Goal: Communication & Community: Answer question/provide support

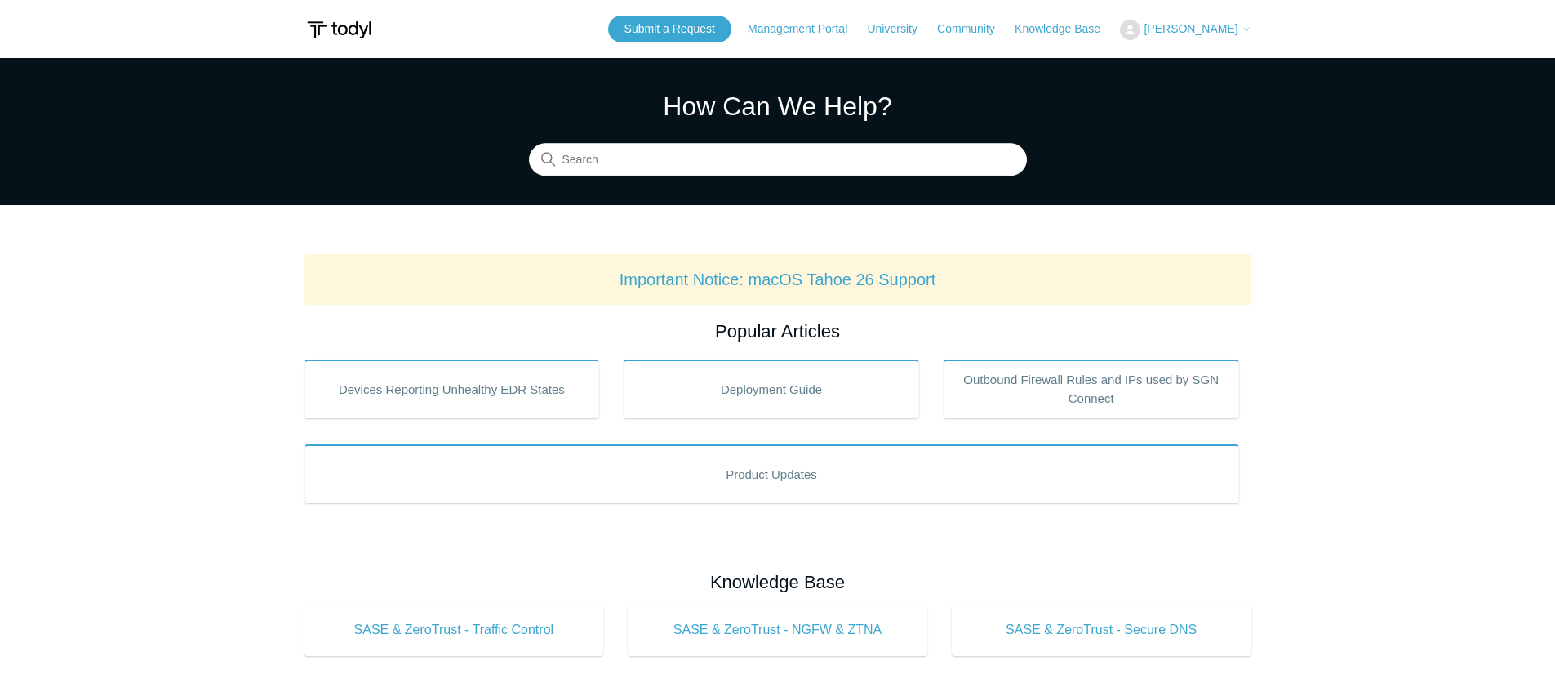
click at [1206, 20] on button "[PERSON_NAME]" at bounding box center [1185, 30] width 131 height 20
click at [1186, 58] on link "My Support Requests" at bounding box center [1200, 64] width 159 height 29
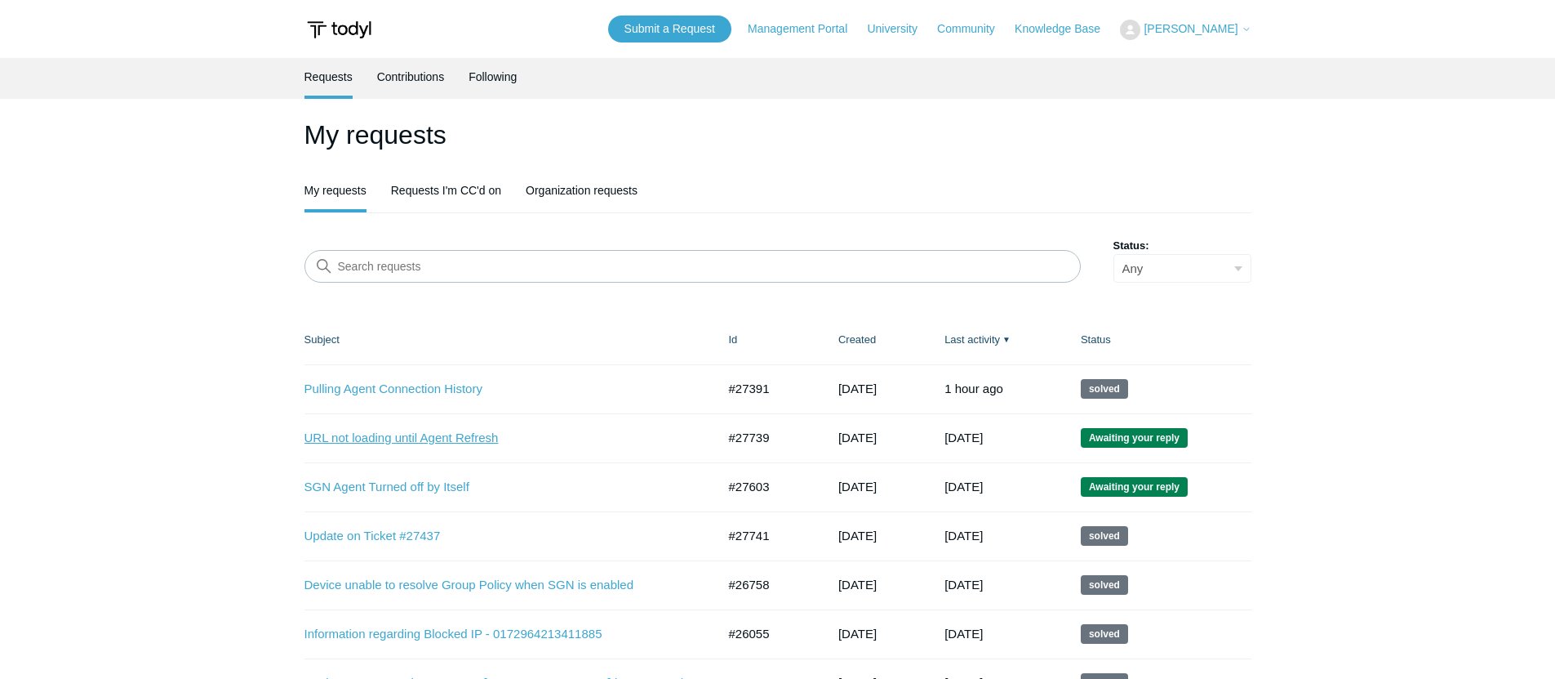
click at [390, 440] on link "URL not loading until Agent Refresh" at bounding box center [499, 438] width 388 height 19
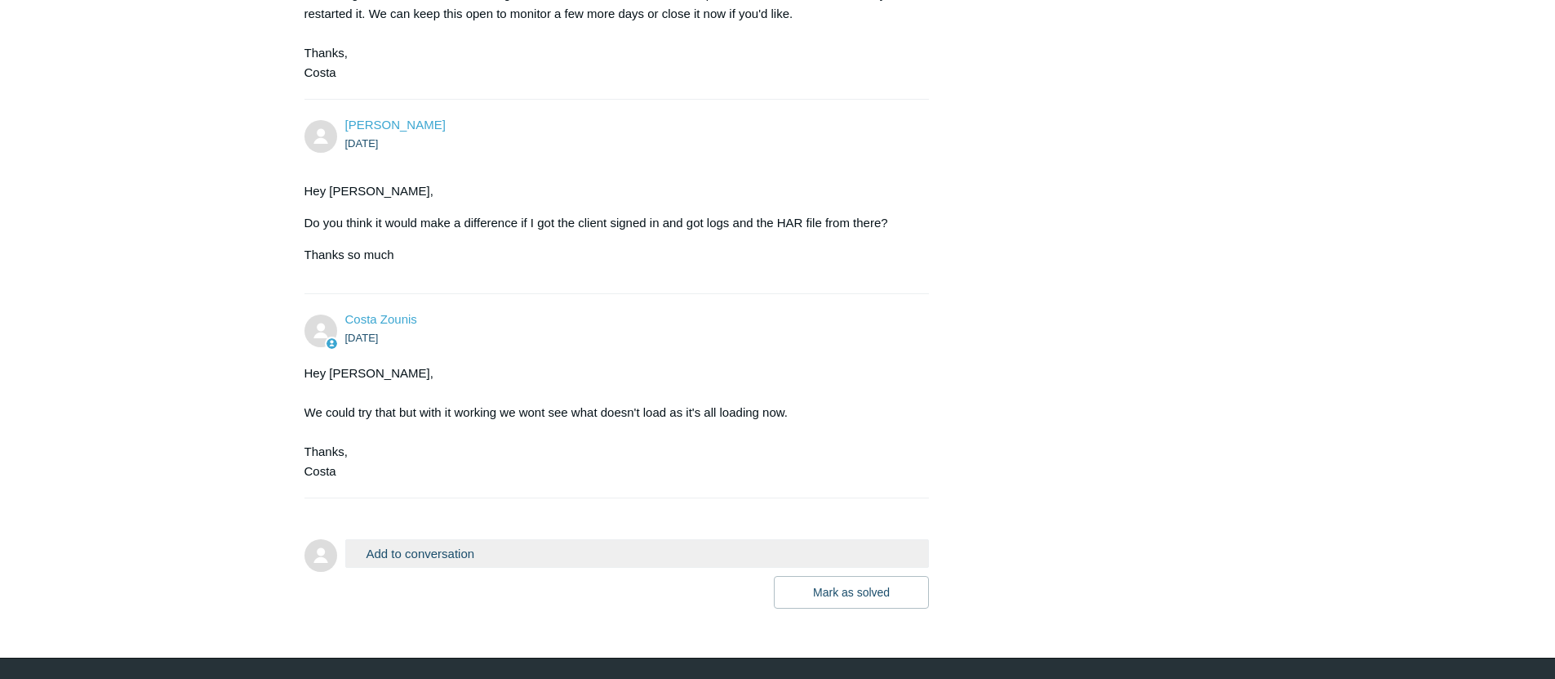
scroll to position [3120, 0]
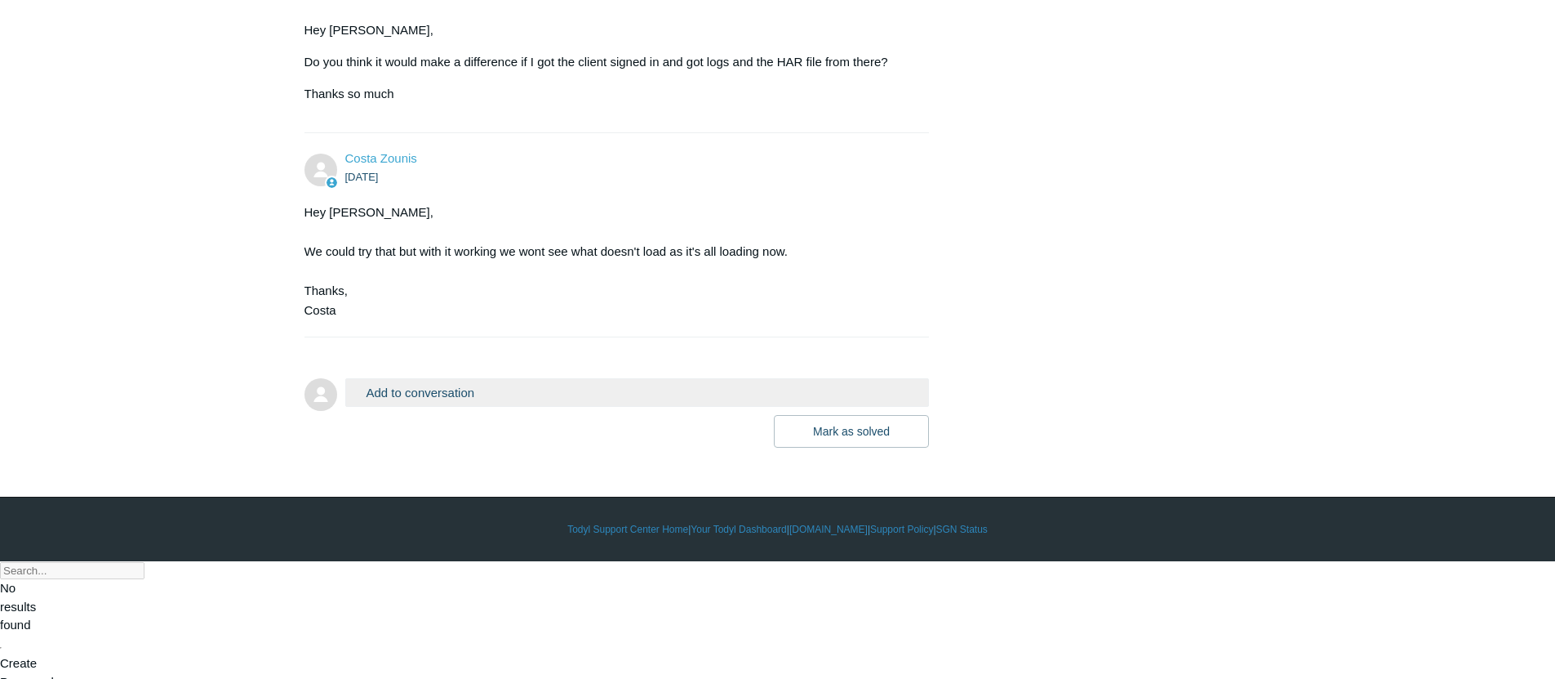
click at [522, 407] on button "Add to conversation" at bounding box center [637, 392] width 585 height 29
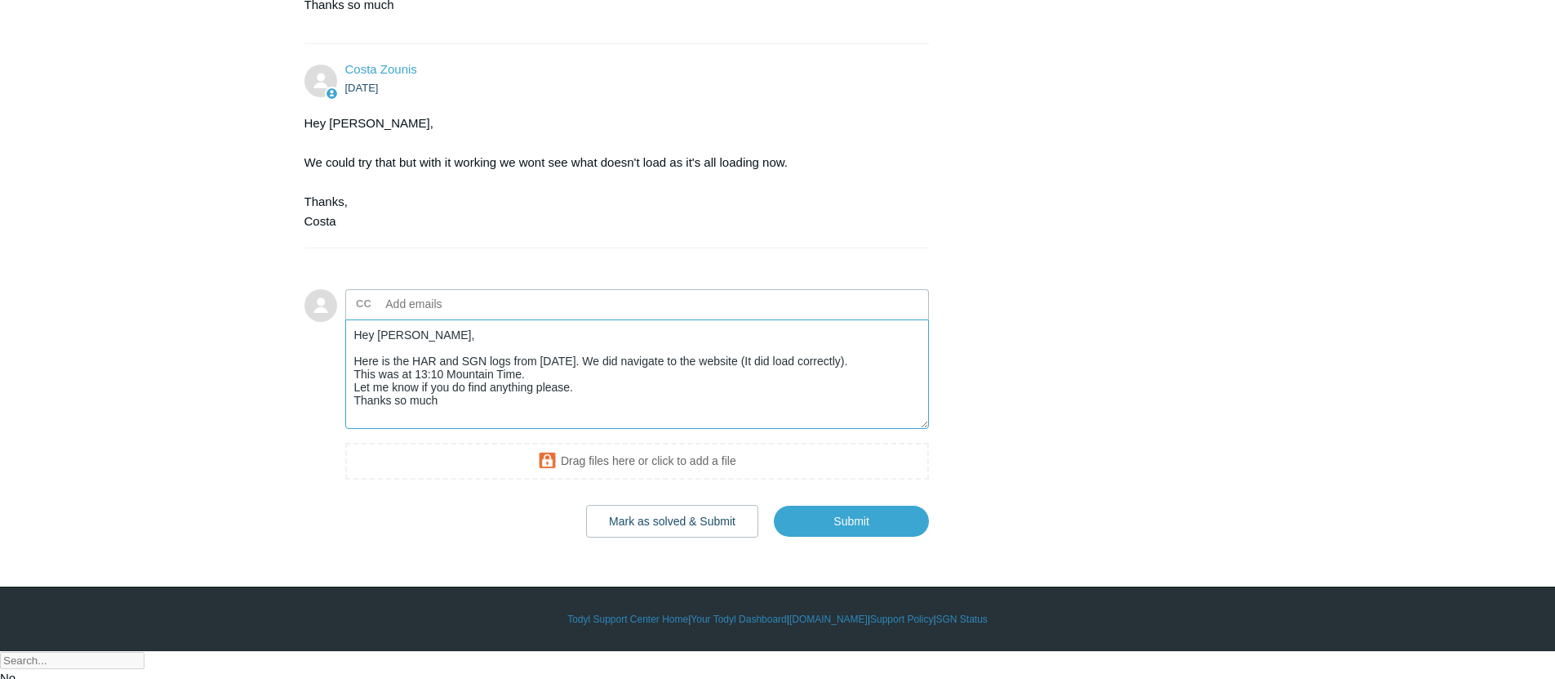
scroll to position [3299, 0]
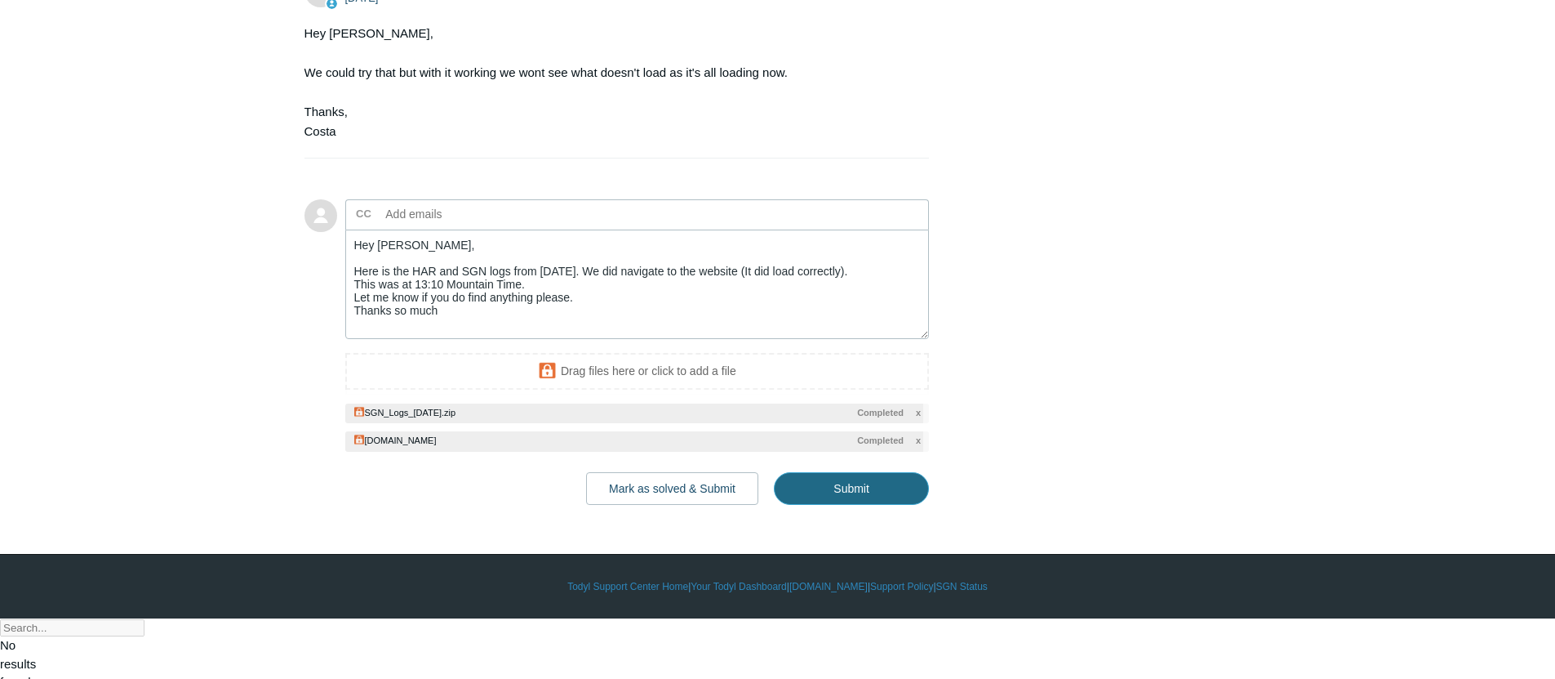
click at [869, 505] on input "Submit" at bounding box center [851, 488] width 155 height 33
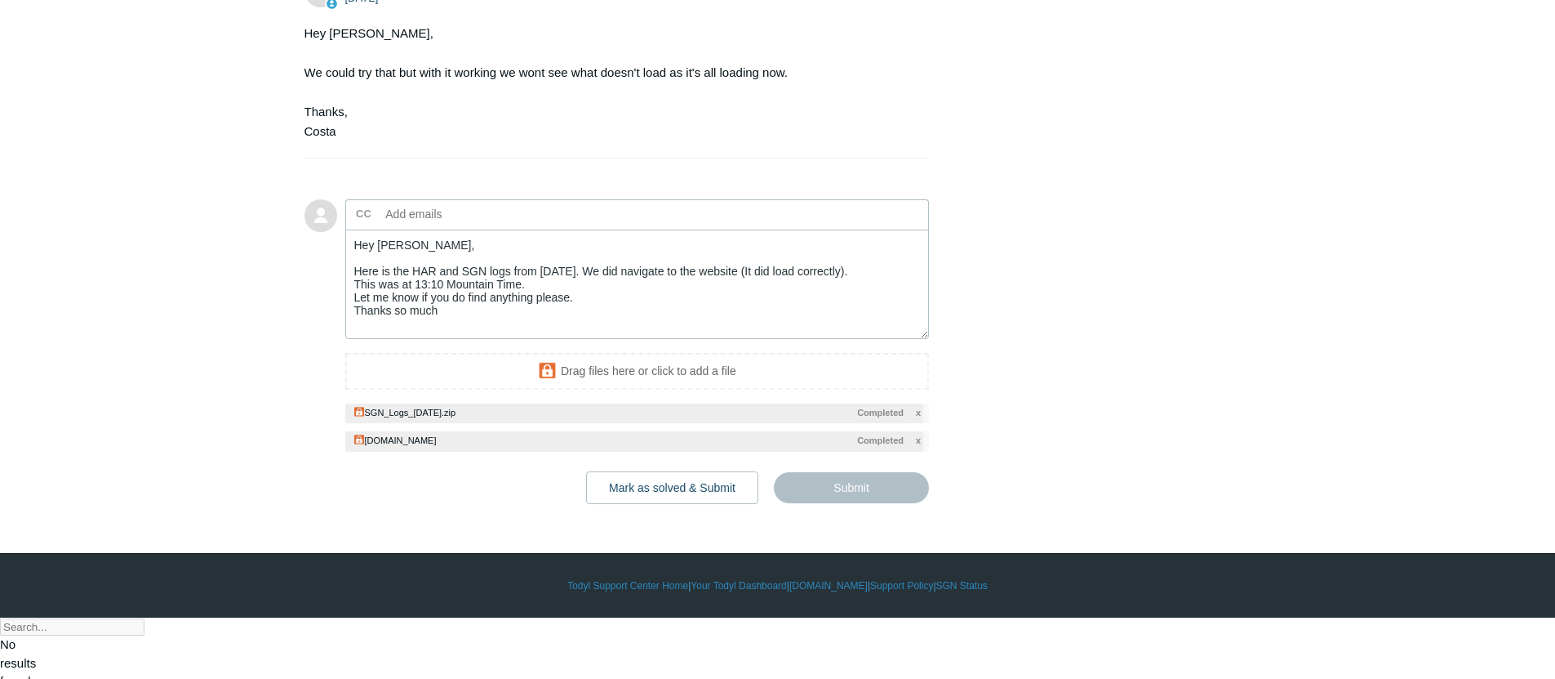
type textarea "Hey Costa, Here is the HAR and SGN logs from today. We did navigate to the webs…"
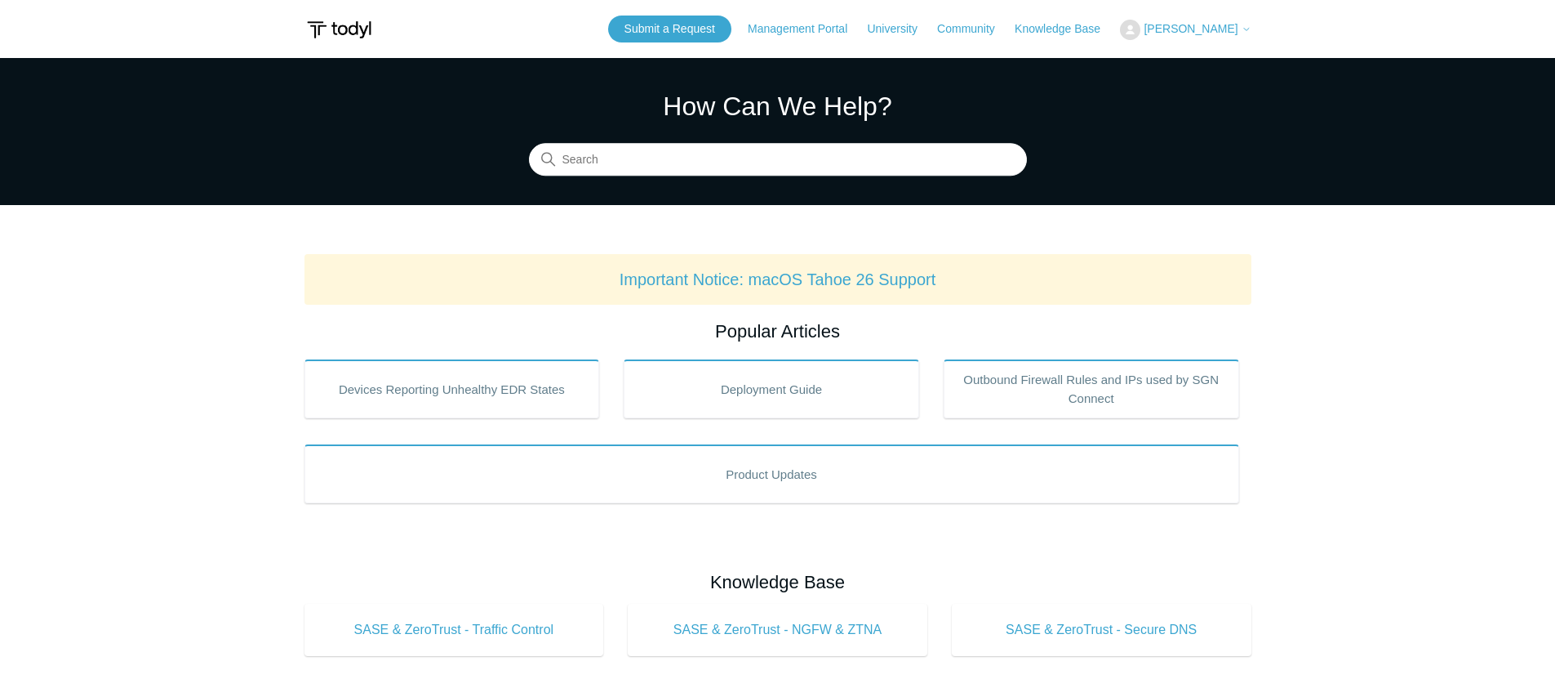
click at [1176, 37] on button "[PERSON_NAME]" at bounding box center [1185, 30] width 131 height 20
click at [1179, 55] on link "My Support Requests" at bounding box center [1200, 64] width 159 height 29
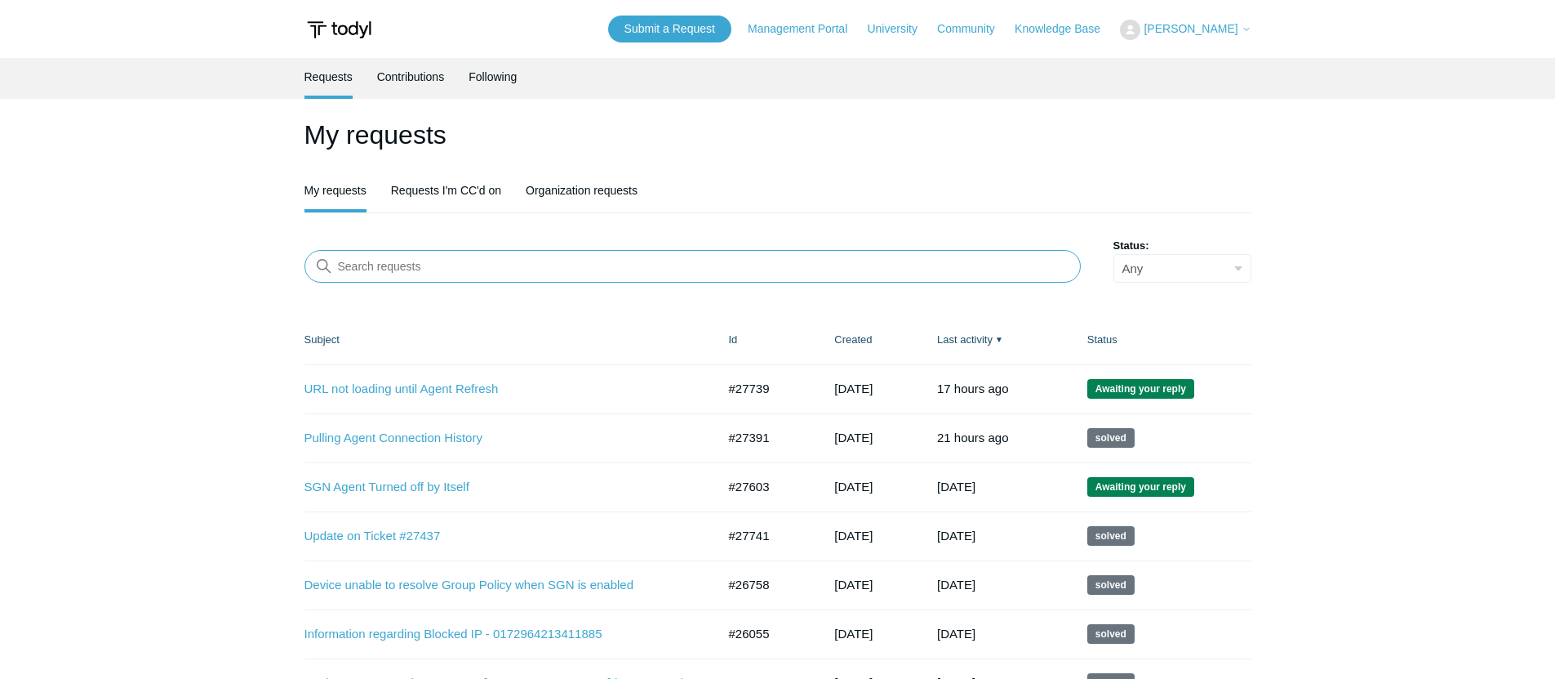
click at [509, 274] on input "Search requests" at bounding box center [693, 266] width 777 height 33
click at [732, 29] on link "Submit a Request" at bounding box center [669, 29] width 123 height 27
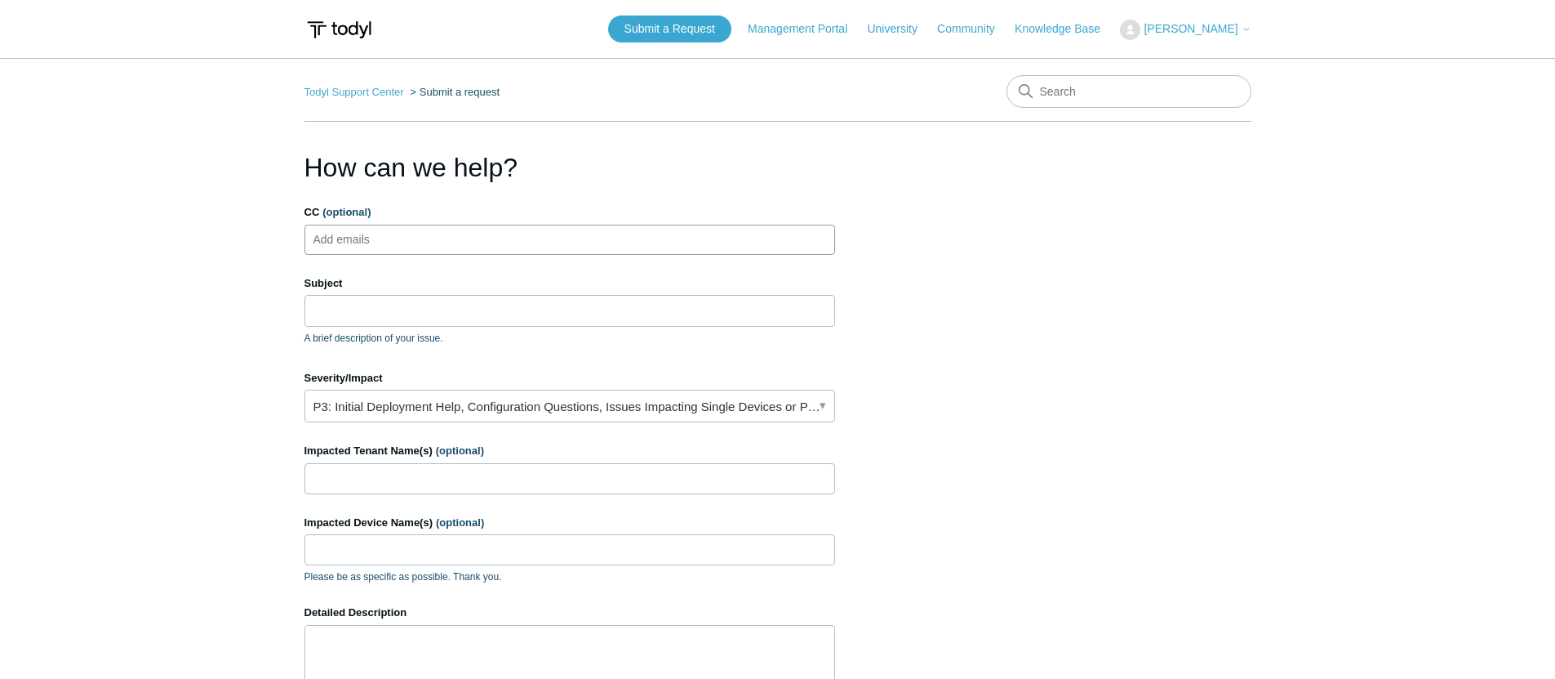
click at [527, 238] on ul "Add emails" at bounding box center [570, 240] width 531 height 30
type input "alerts@cohelpdesk.com"
click at [550, 298] on input "Subject" at bounding box center [570, 310] width 531 height 31
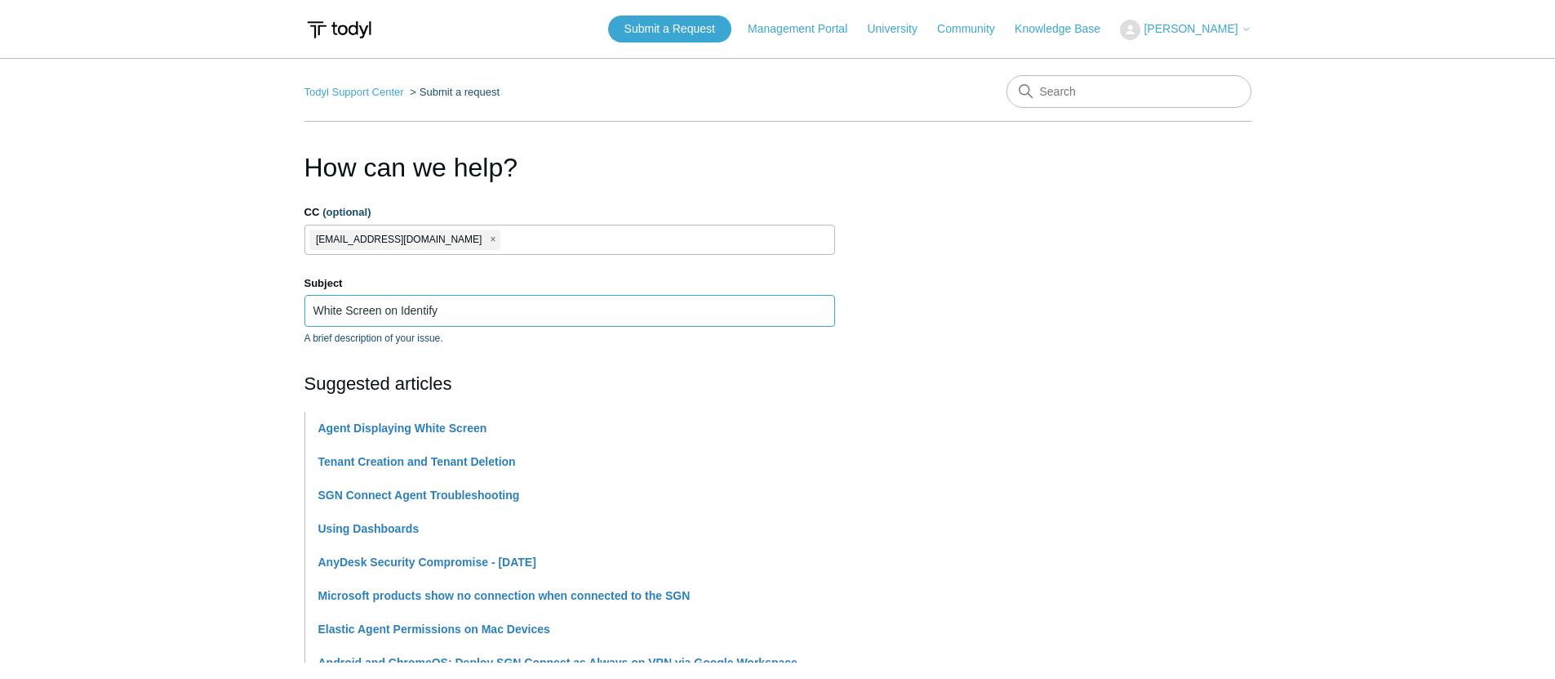
drag, startPoint x: 494, startPoint y: 306, endPoint x: 409, endPoint y: 317, distance: 85.6
click at [399, 316] on input "White Screen on Identify" at bounding box center [570, 310] width 531 height 31
click at [415, 316] on input "White Screen on Identify" at bounding box center [570, 310] width 531 height 31
drag, startPoint x: 447, startPoint y: 314, endPoint x: 381, endPoint y: 314, distance: 65.3
click at [381, 314] on input "White Screen on Identify" at bounding box center [570, 310] width 531 height 31
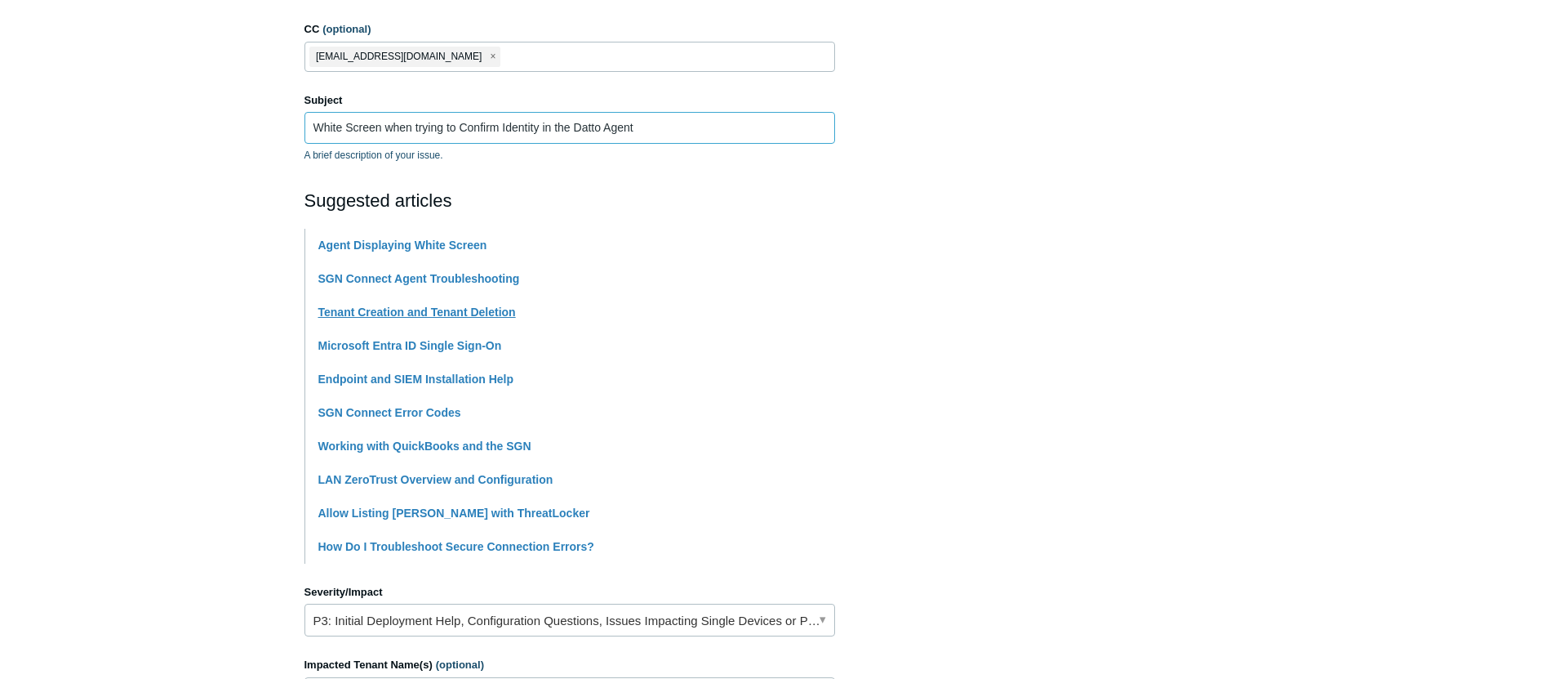
scroll to position [571, 0]
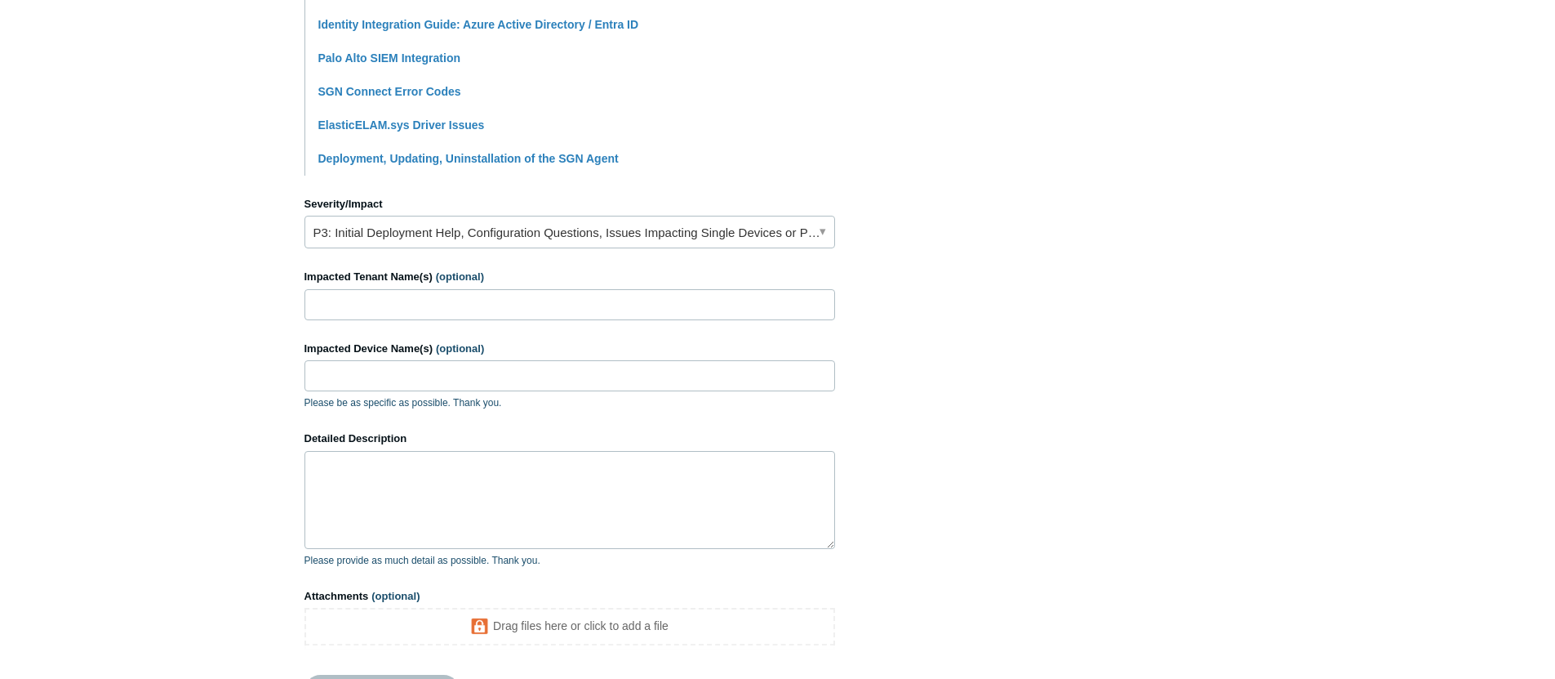
type input "White Screen when trying to Confirm Identity in the Datto Agent"
click at [498, 239] on link "P3: Initial Deployment Help, Configuration Questions, Issues Impacting Single D…" at bounding box center [570, 232] width 531 height 33
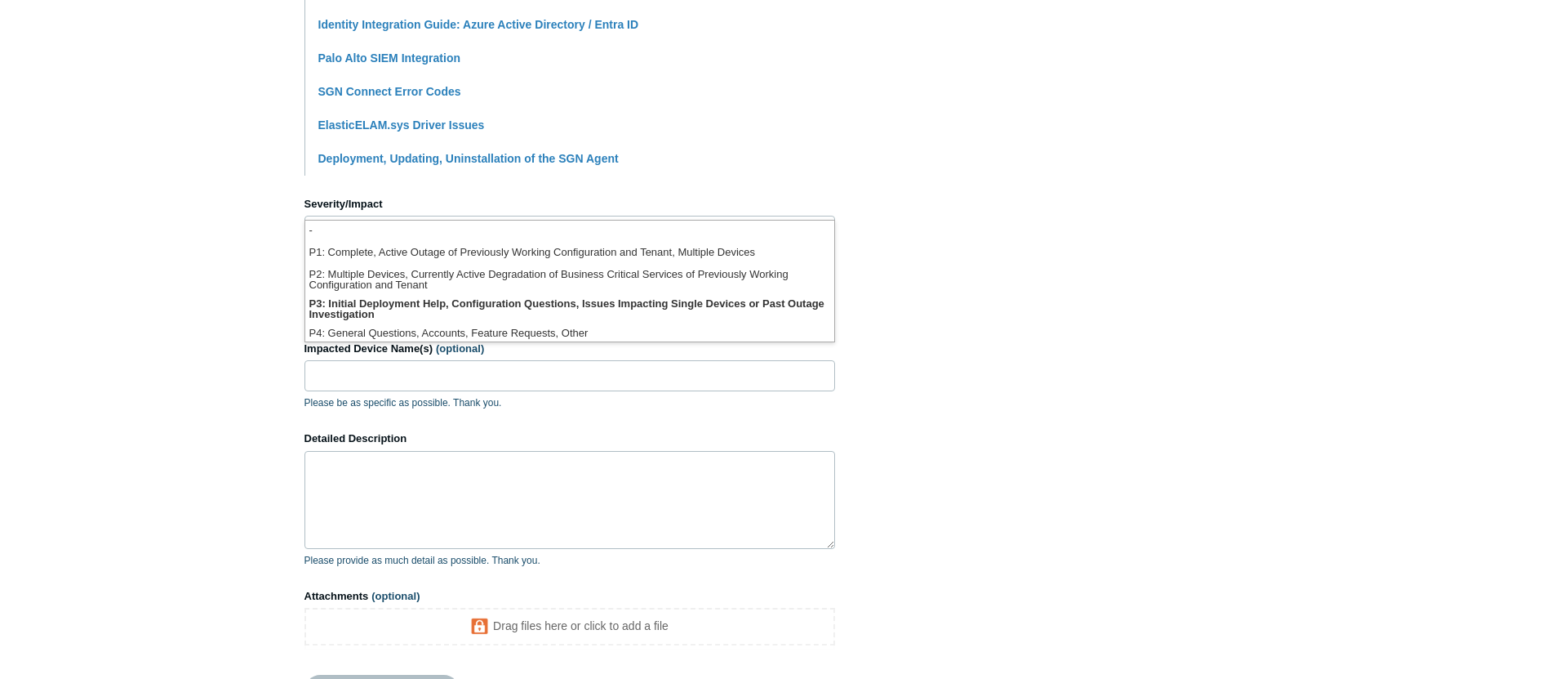
click at [870, 302] on section "How can we help? CC (optional) alerts@cohelpdesk.com Subject White Screen when …" at bounding box center [778, 151] width 947 height 1149
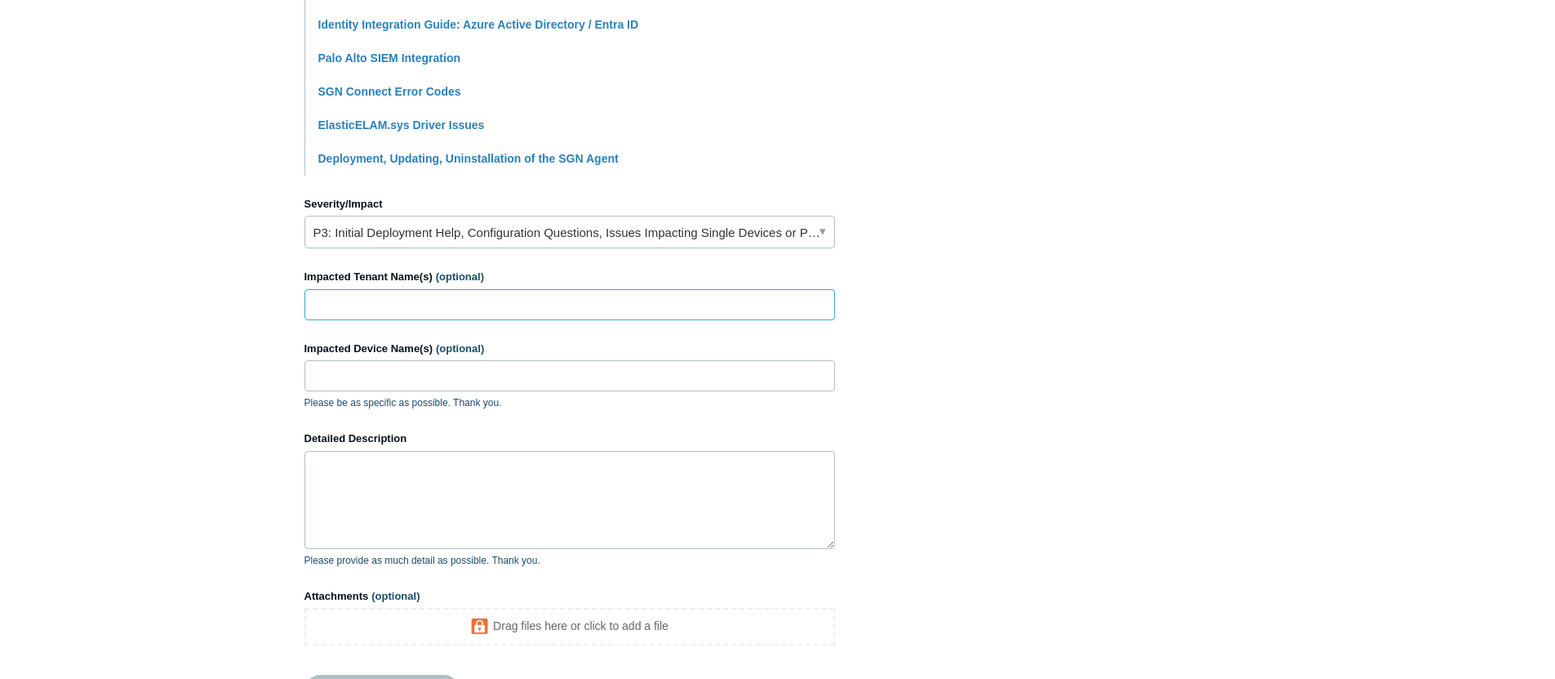
click at [656, 320] on input "Impacted Tenant Name(s) (optional)" at bounding box center [570, 304] width 531 height 31
type input "IT Specialists"
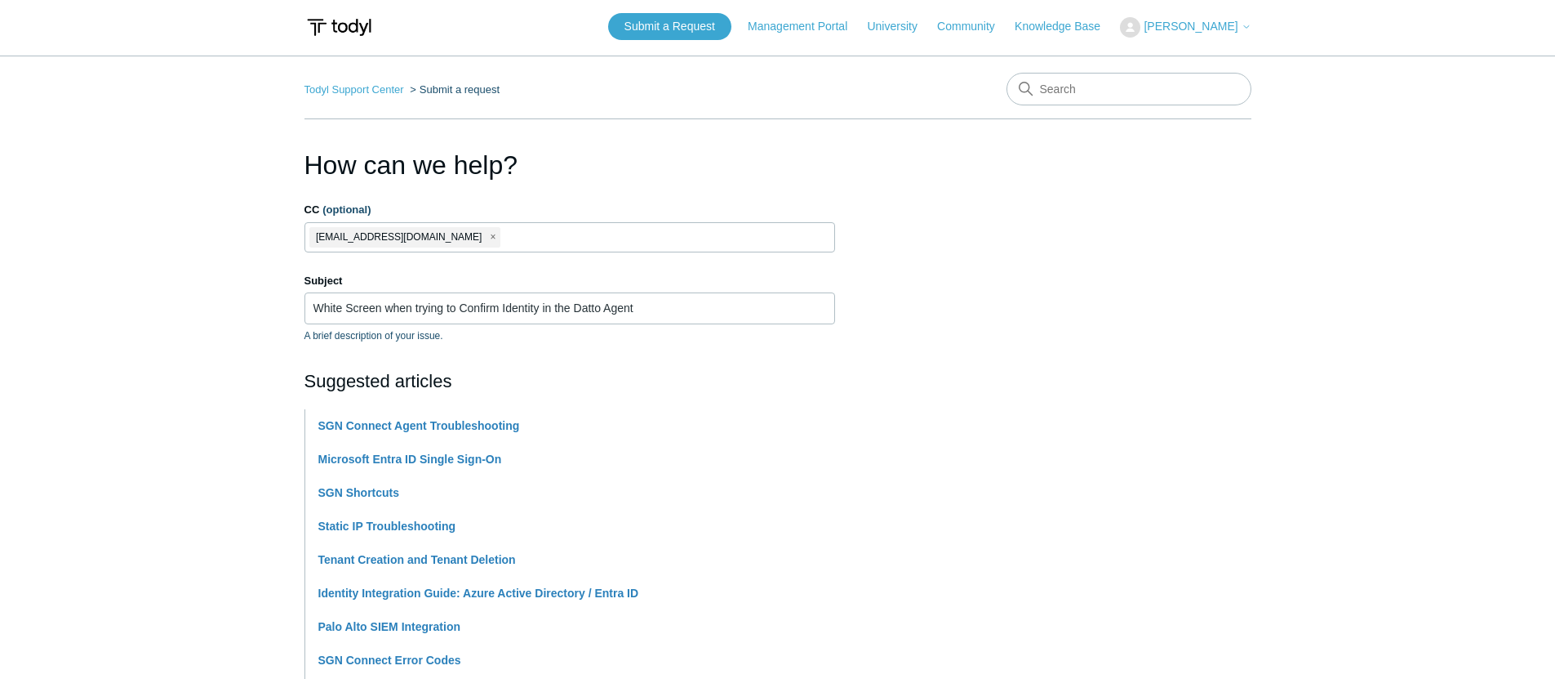
scroll to position [3, 0]
type input "Mac"
drag, startPoint x: 636, startPoint y: 303, endPoint x: 558, endPoint y: 306, distance: 77.6
click at [634, 303] on input "White Screen when trying to Confirm Identity in the Datto Agent" at bounding box center [570, 306] width 531 height 31
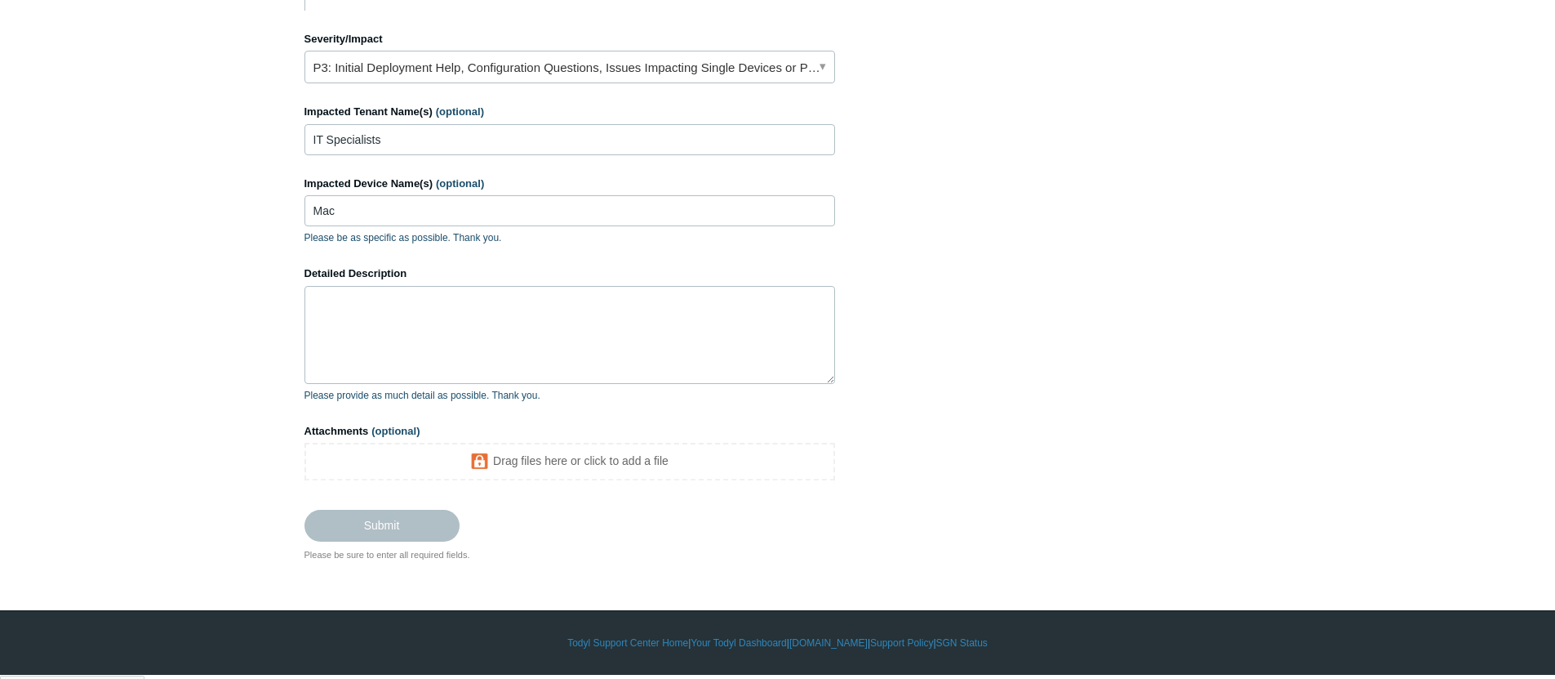
type input "White Screen when trying to Confirm Identity in the Datto Agent on MAC Devices"
click at [518, 196] on div "Impacted Device Name(s) (optional) Mac Please be as specific as possible. Thank…" at bounding box center [570, 211] width 531 height 70
click at [504, 212] on input "Mac" at bounding box center [570, 210] width 531 height 31
drag, startPoint x: 494, startPoint y: 214, endPoint x: 247, endPoint y: 201, distance: 246.9
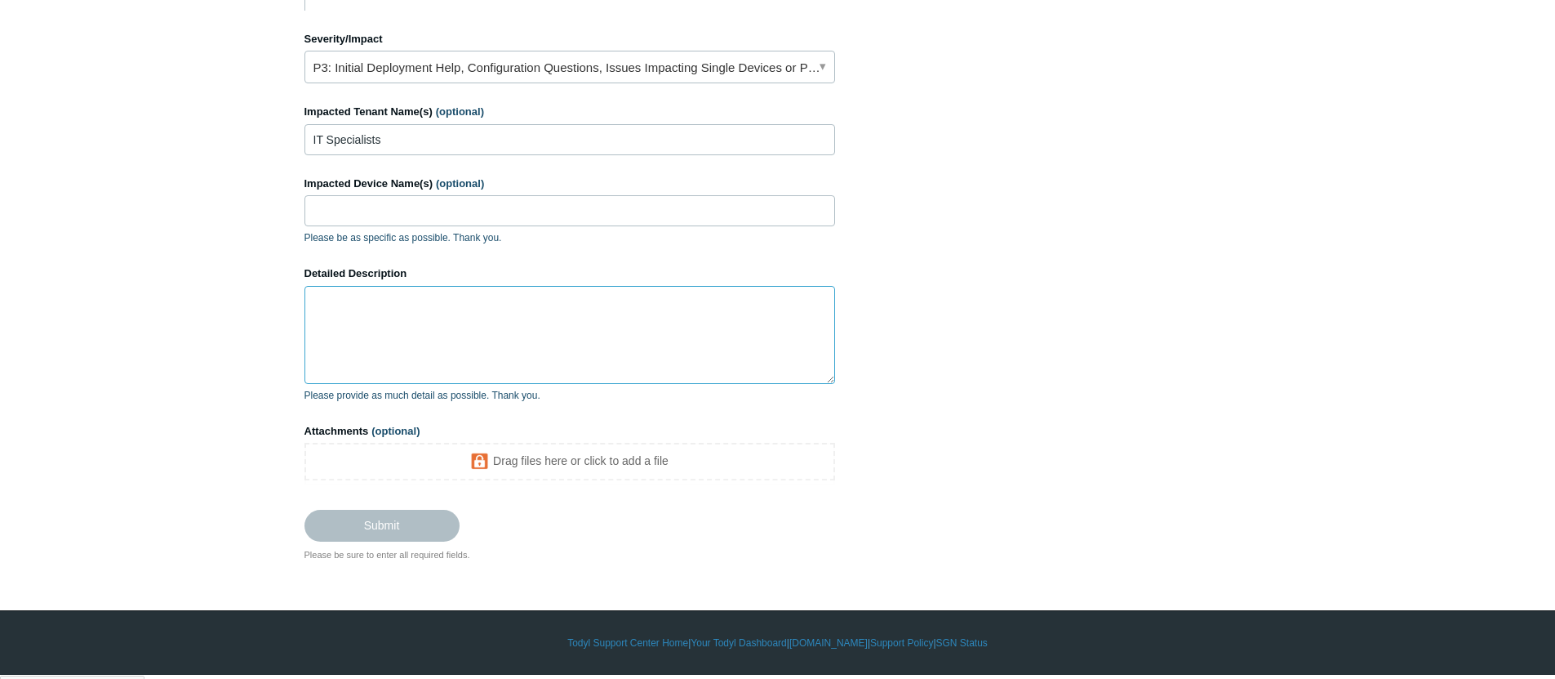
click at [487, 305] on textarea "Detailed Description" at bounding box center [570, 335] width 531 height 98
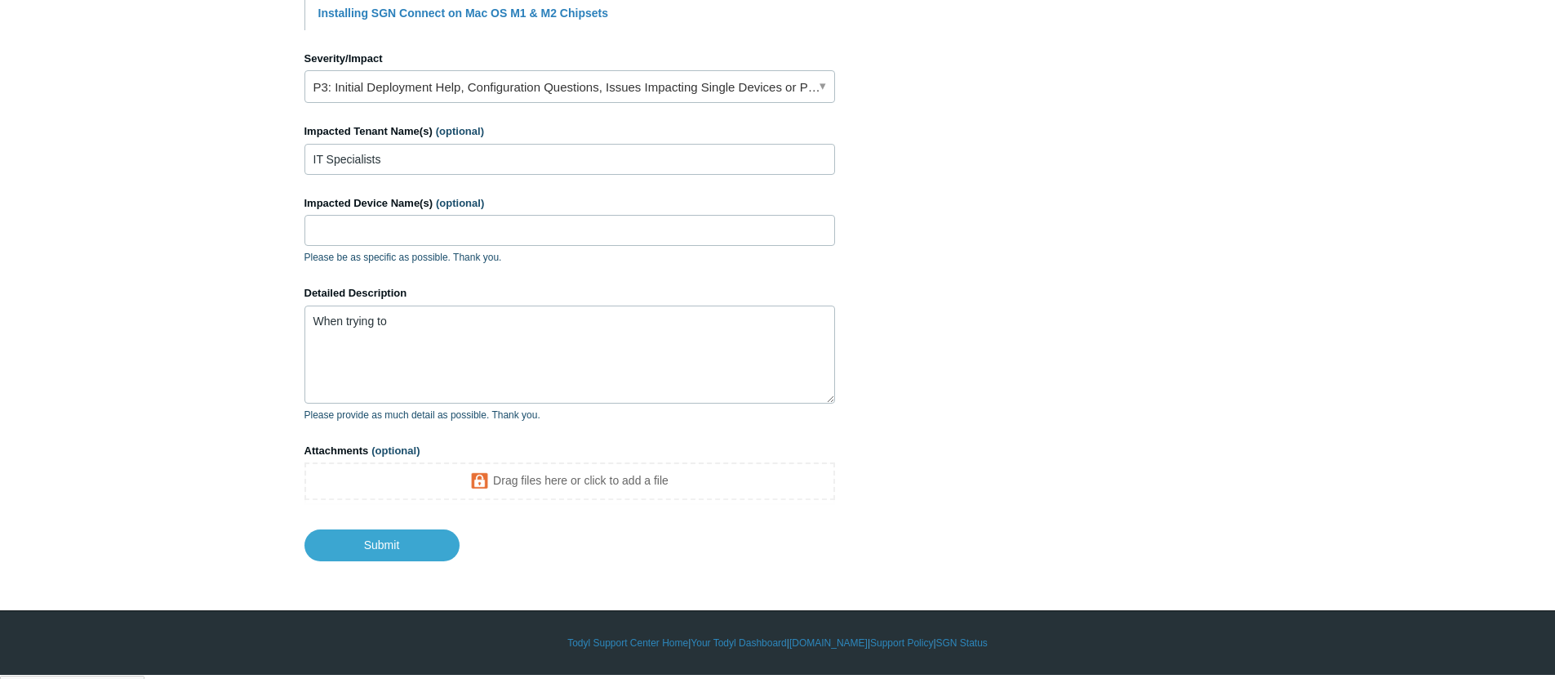
drag, startPoint x: 478, startPoint y: 306, endPoint x: 399, endPoint y: 327, distance: 81.0
click at [399, 327] on div "Detailed Description When trying to Please provide as much detail as possible. …" at bounding box center [570, 353] width 531 height 137
drag, startPoint x: 399, startPoint y: 327, endPoint x: 347, endPoint y: 328, distance: 52.3
click at [347, 328] on textarea "When trying to" at bounding box center [570, 354] width 531 height 98
click at [521, 326] on textarea "When clicking the "Verify your identity" Button" at bounding box center [570, 354] width 531 height 98
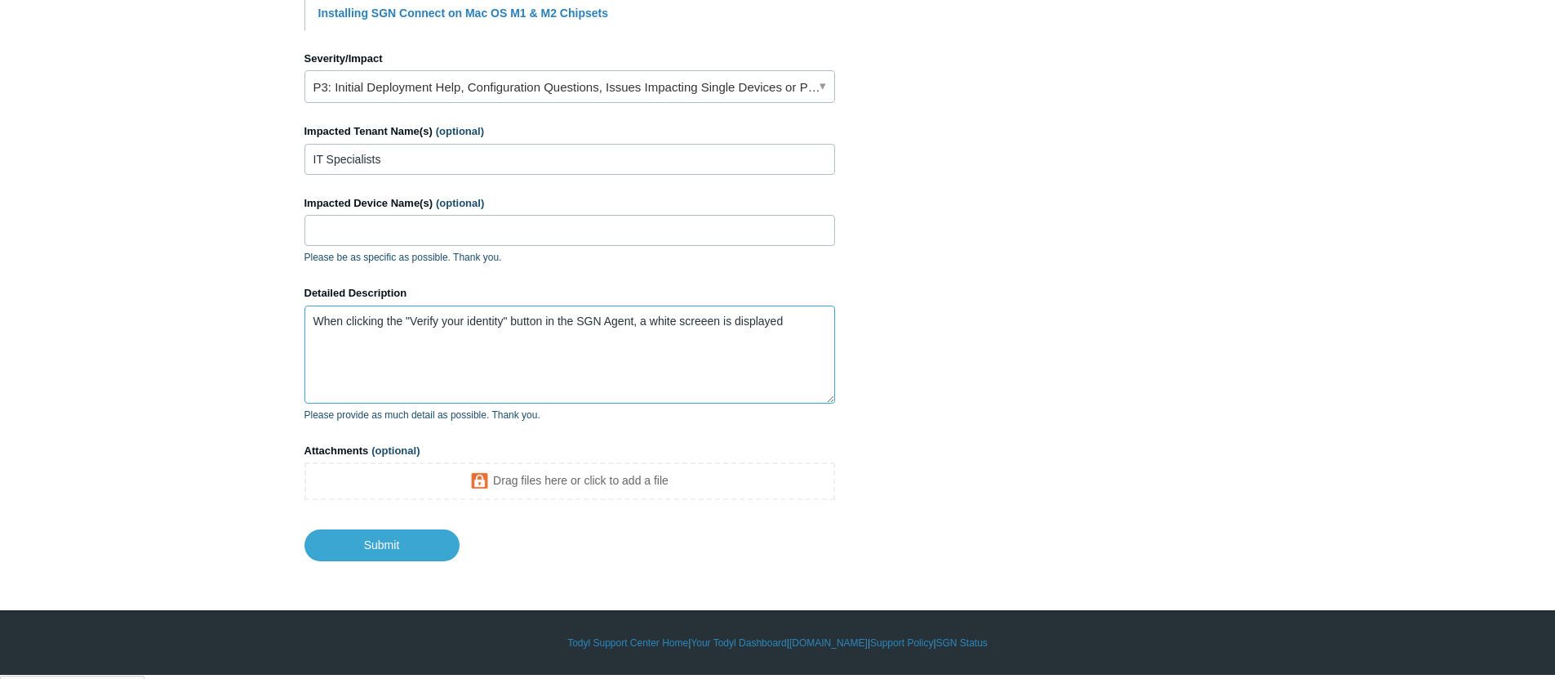
click at [710, 331] on textarea "When clicking the "Verify your identity" button in the SGN Agent, a white scree…" at bounding box center [570, 354] width 531 height 98
click at [791, 336] on textarea "When clicking the "Verify your identity" button in the SGN Agent, a white scree…" at bounding box center [570, 354] width 531 height 98
drag, startPoint x: 500, startPoint y: 367, endPoint x: 379, endPoint y: 353, distance: 121.6
click at [379, 353] on textarea "When clicking the "Verify your identity" button in the SGN Agent, a white scree…" at bounding box center [570, 354] width 531 height 98
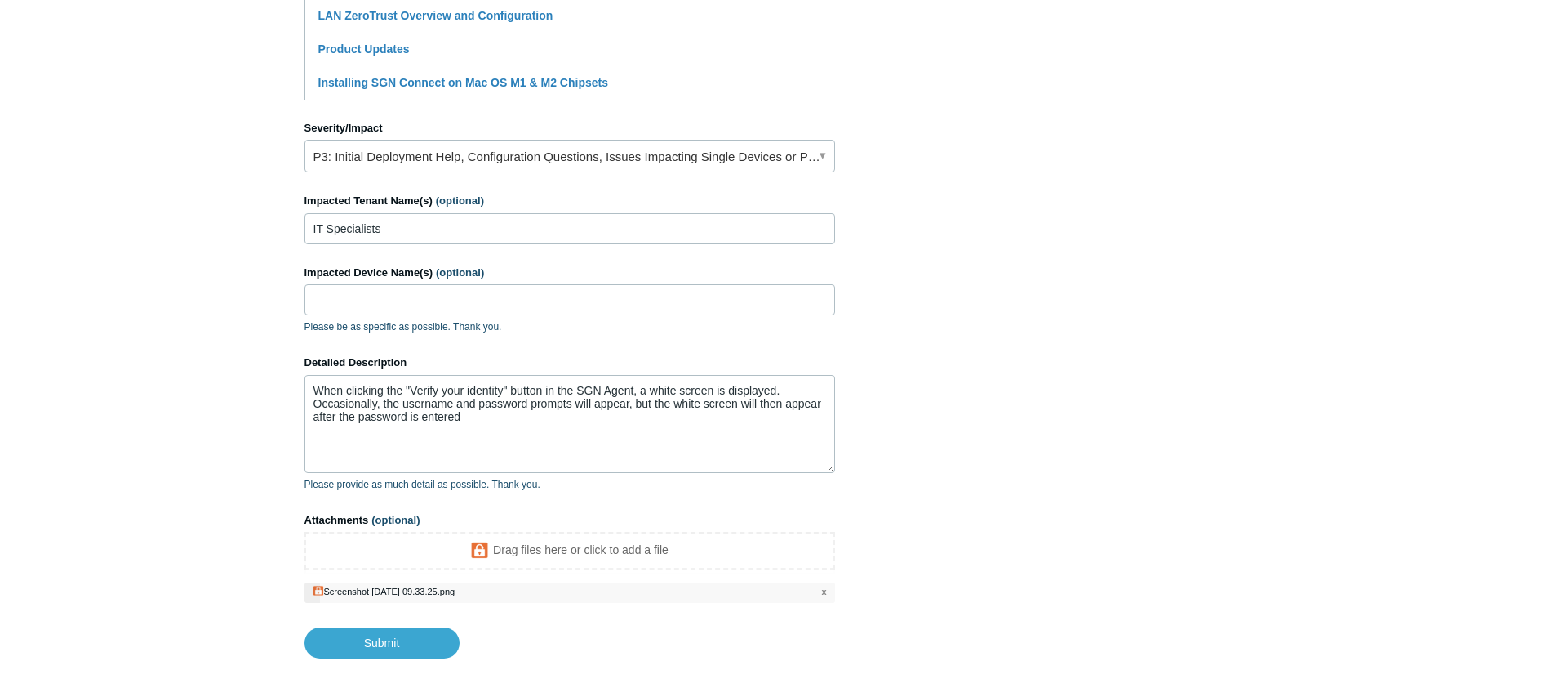
scroll to position [744, 0]
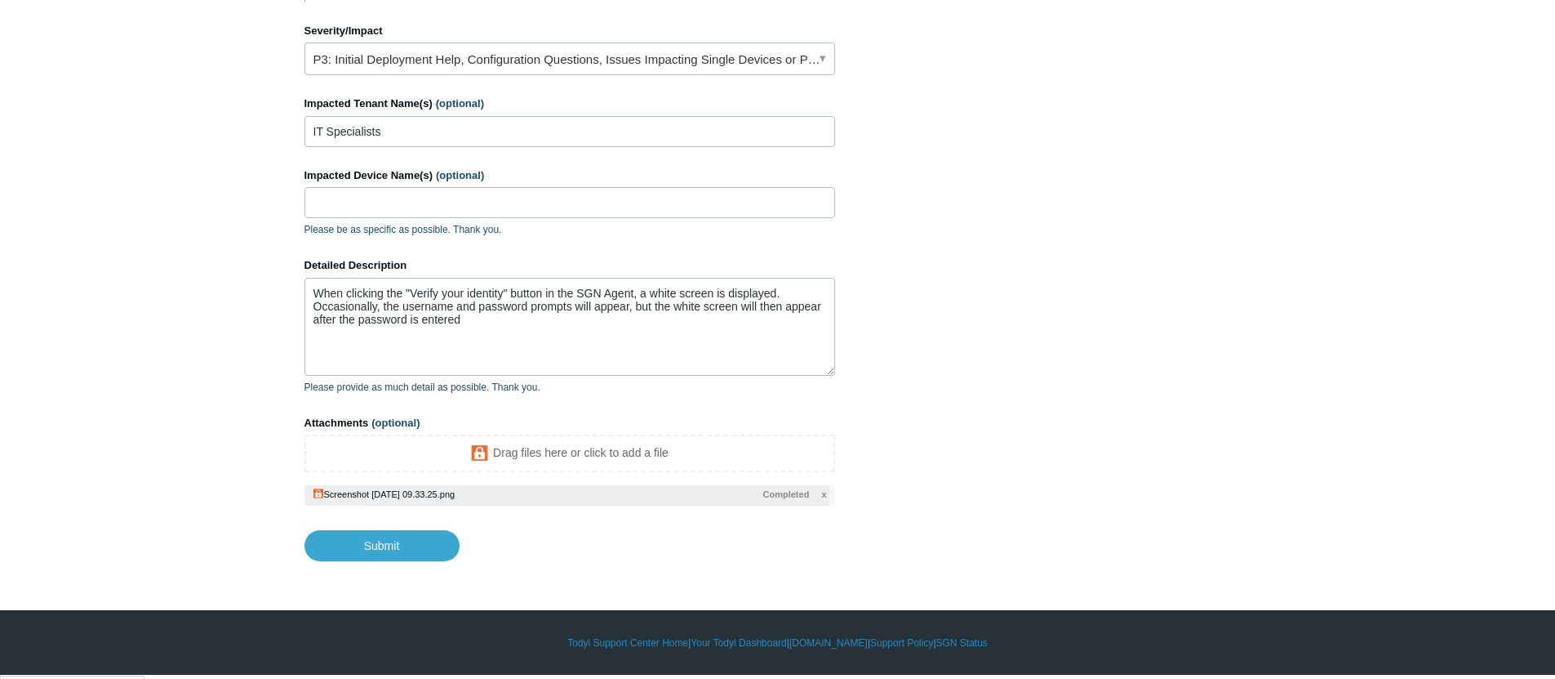
click at [447, 500] on div at bounding box center [568, 495] width 526 height 20
click at [350, 501] on div at bounding box center [568, 495] width 526 height 20
click at [323, 496] on div at bounding box center [568, 495] width 526 height 20
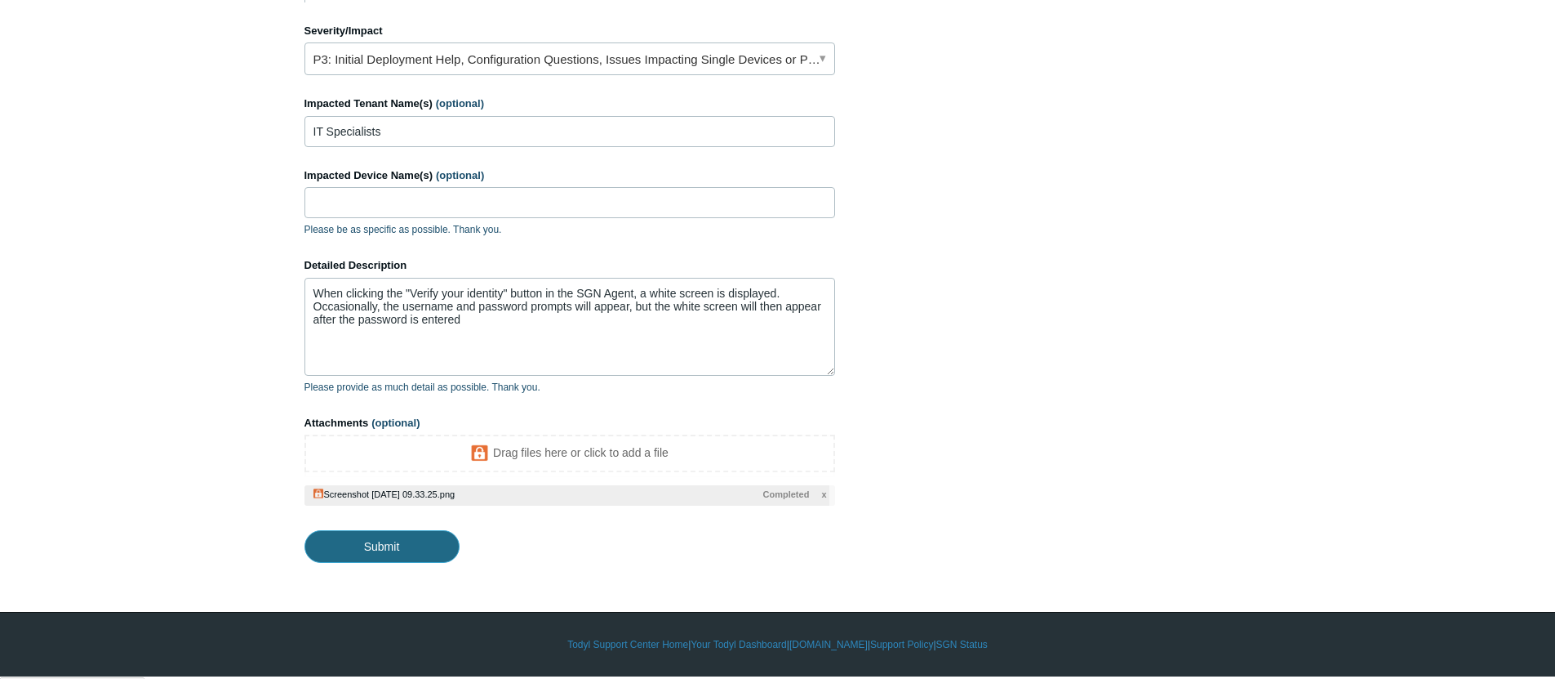
click at [340, 554] on input "Submit" at bounding box center [382, 546] width 155 height 33
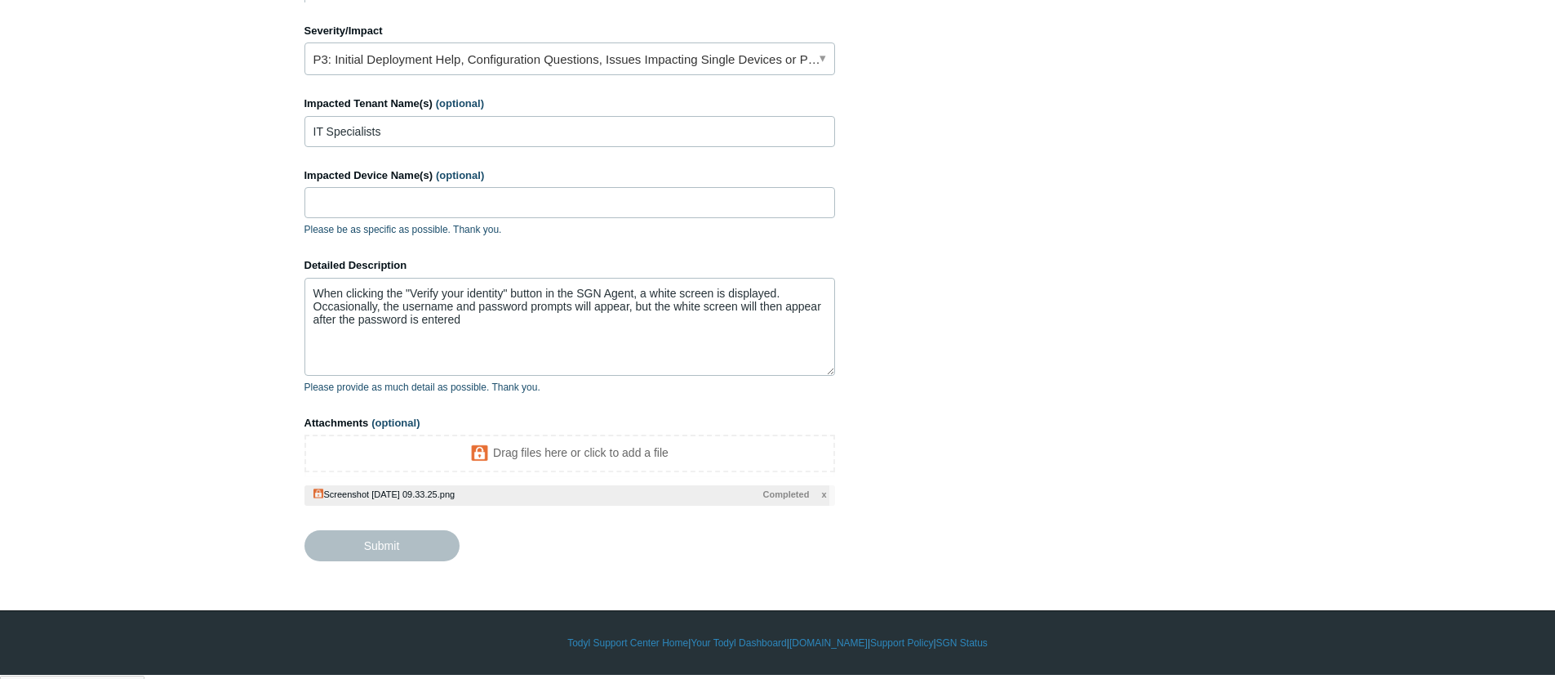
type textarea "When clicking the "Verify your identity" button in the SGN Agent, a white scree…"
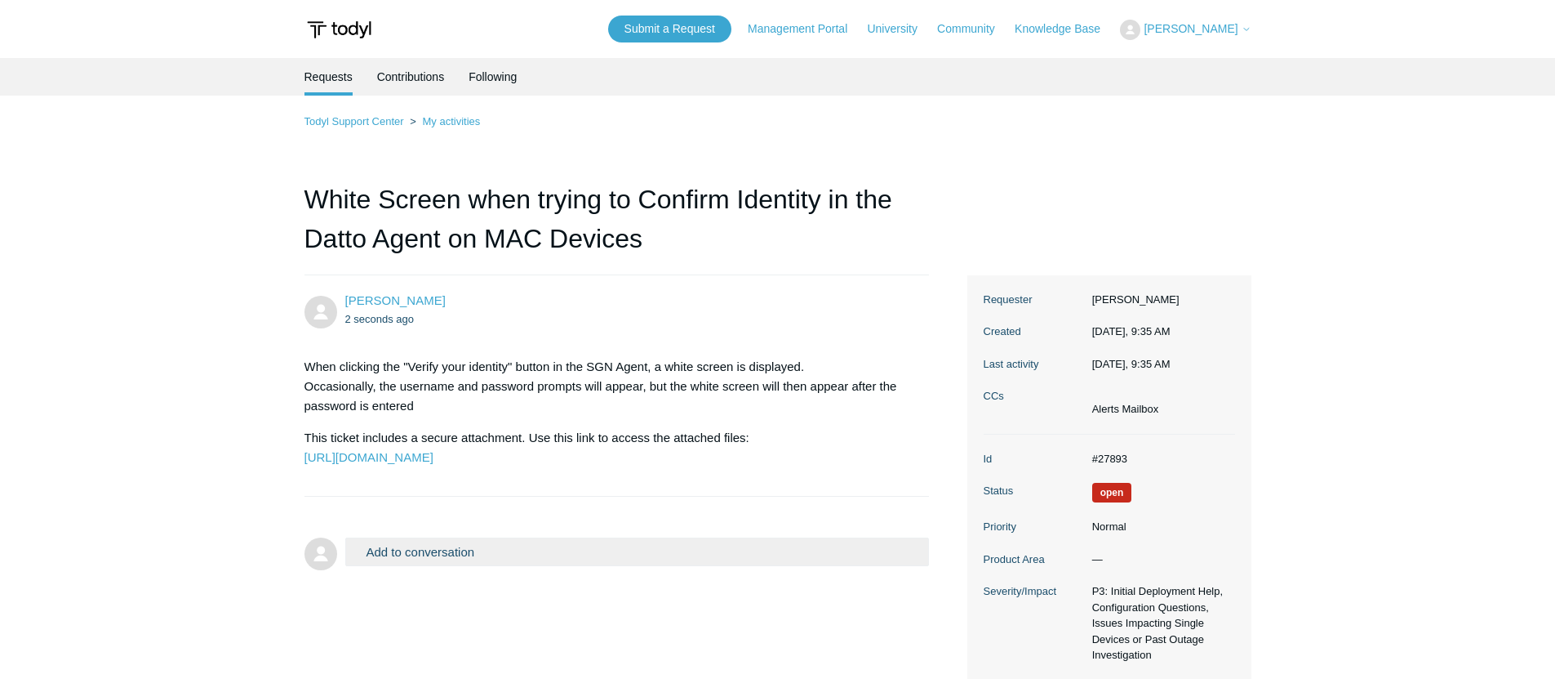
click at [480, 574] on div "Add to conversation CC Add emails Drag files here or click to add a file Submit" at bounding box center [637, 555] width 585 height 37
click at [484, 566] on button "Add to conversation" at bounding box center [637, 551] width 585 height 29
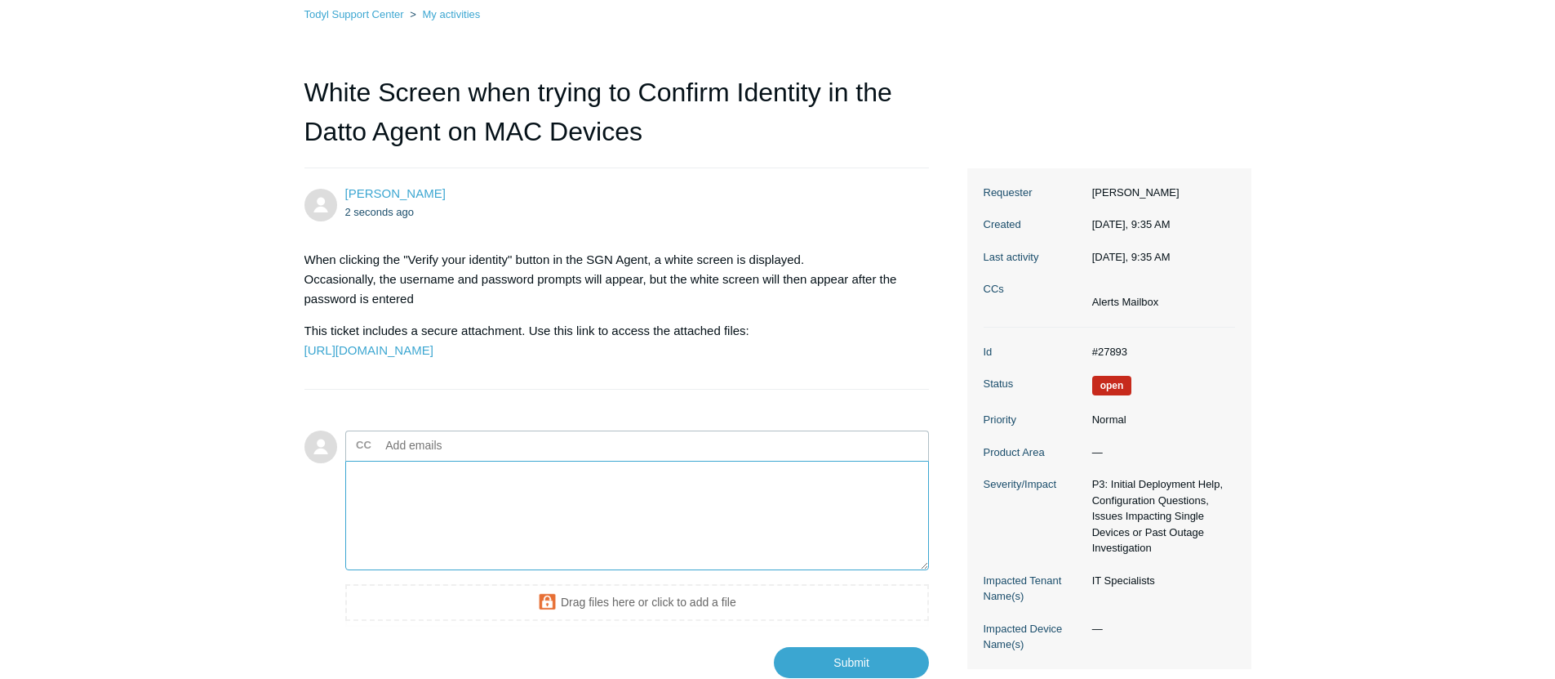
scroll to position [259, 0]
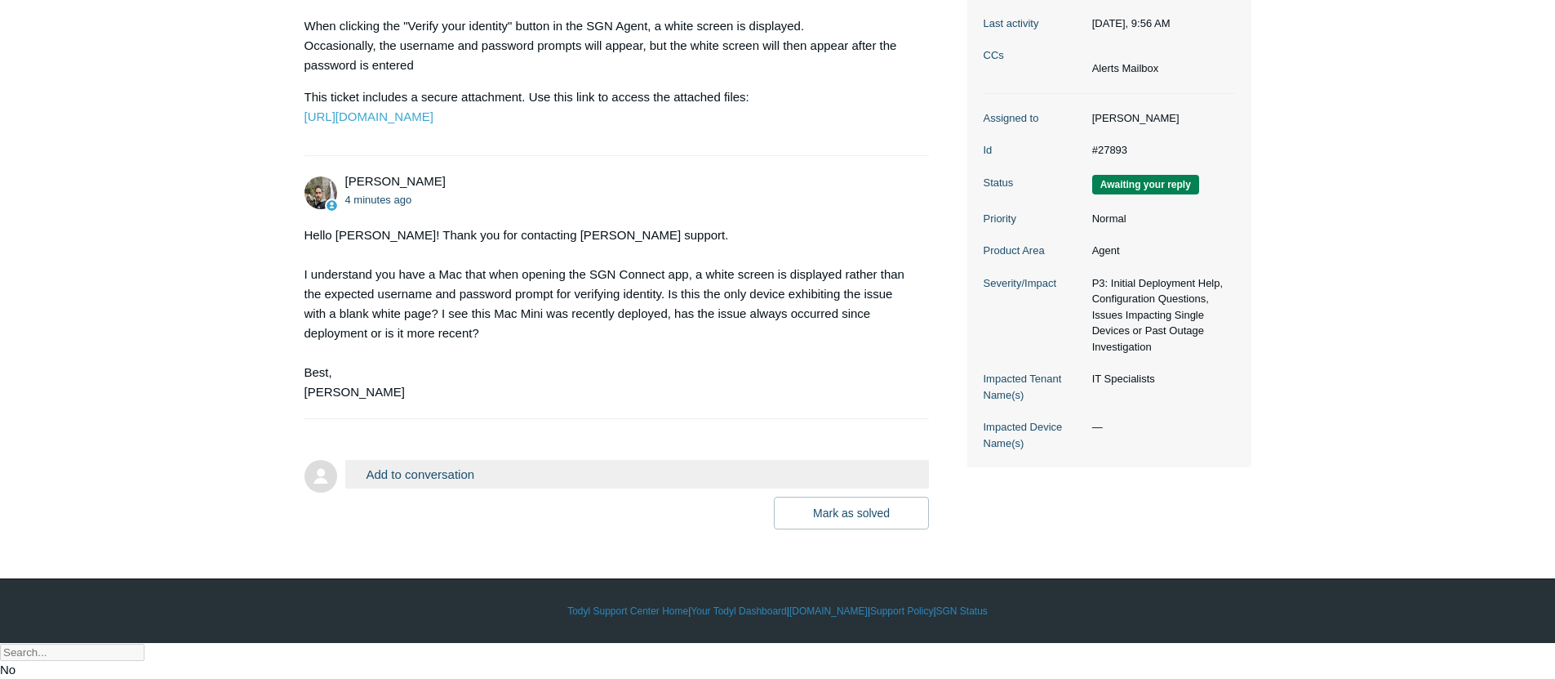
scroll to position [344, 0]
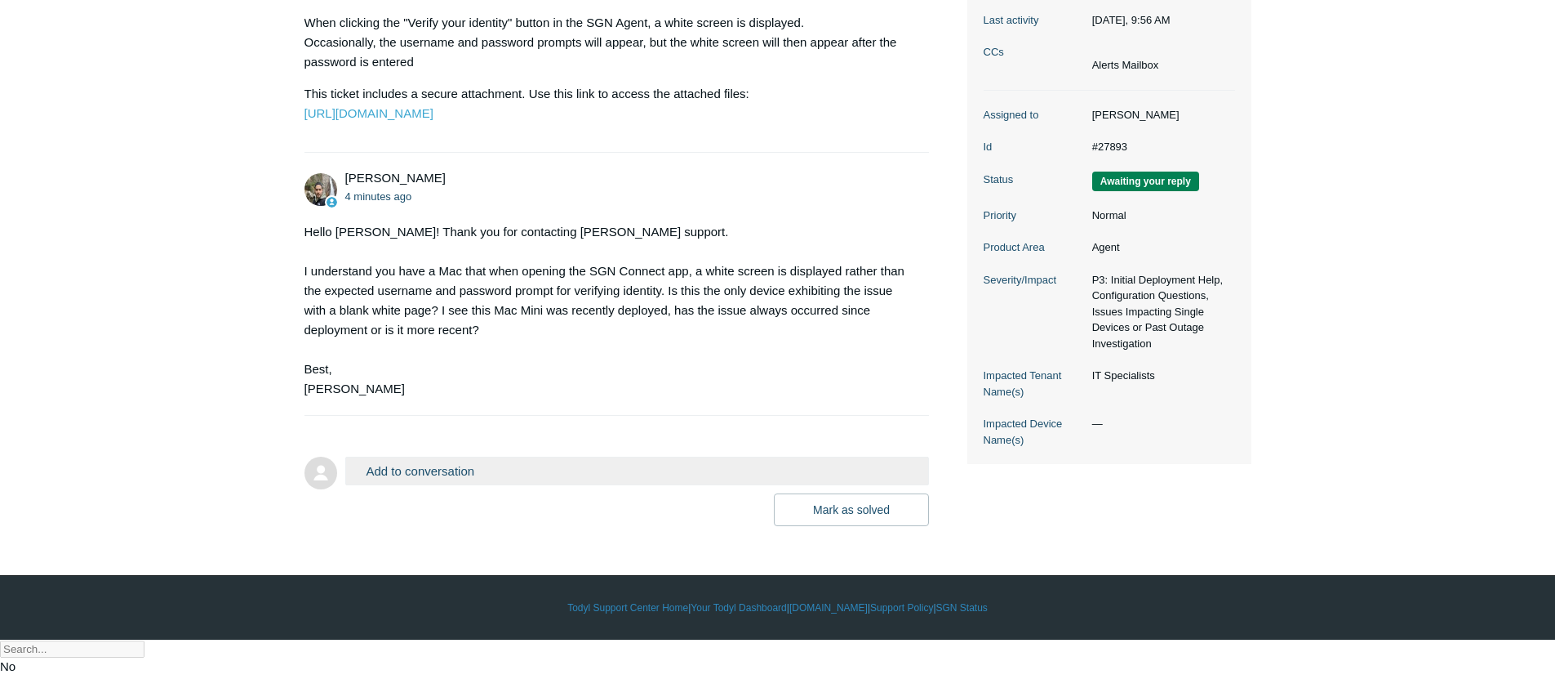
click at [496, 474] on form "Add to conversation CC Add emails Drag files here or click to add a file [PERSO…" at bounding box center [617, 479] width 625 height 94
click at [481, 485] on button "Add to conversation" at bounding box center [637, 470] width 585 height 29
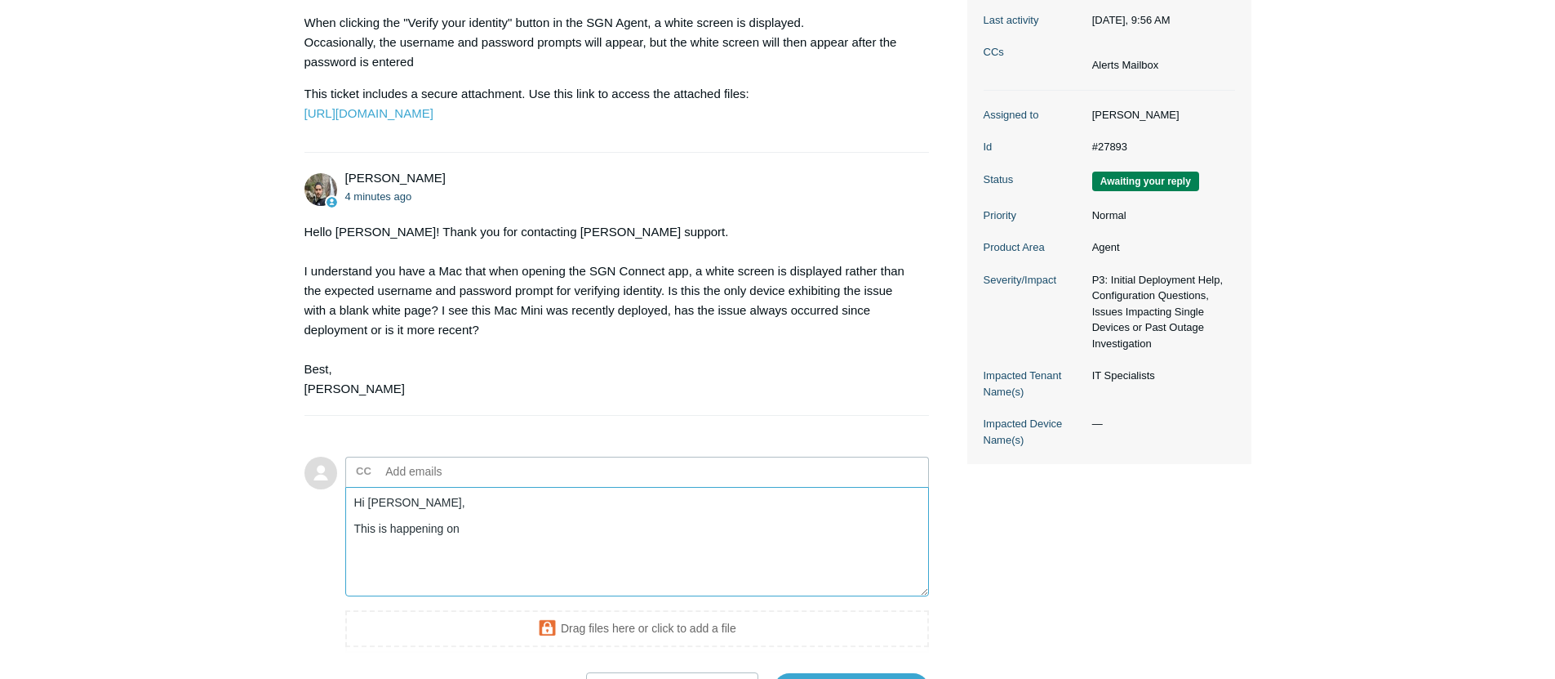
type textarea "Hi [PERSON_NAME], This is happening on"
